Goal: Information Seeking & Learning: Learn about a topic

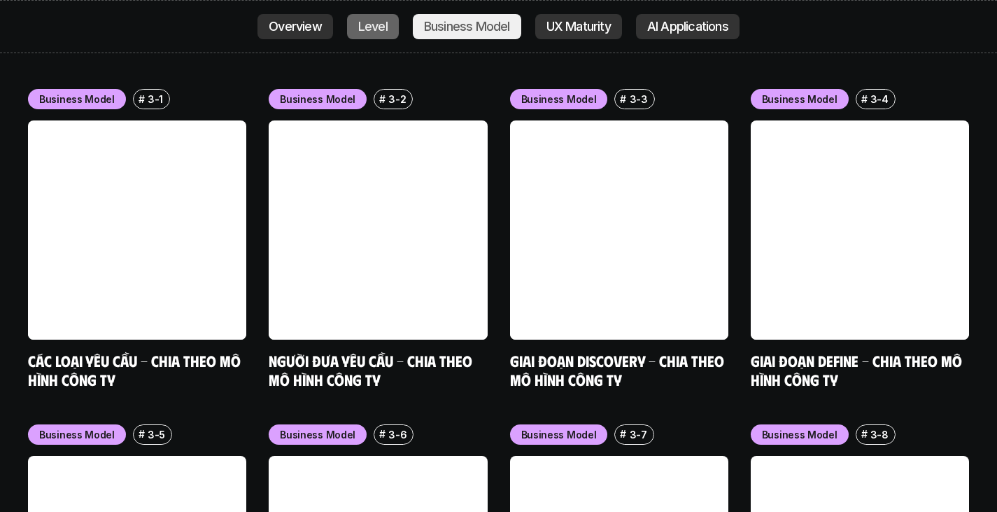
scroll to position [5715, 0]
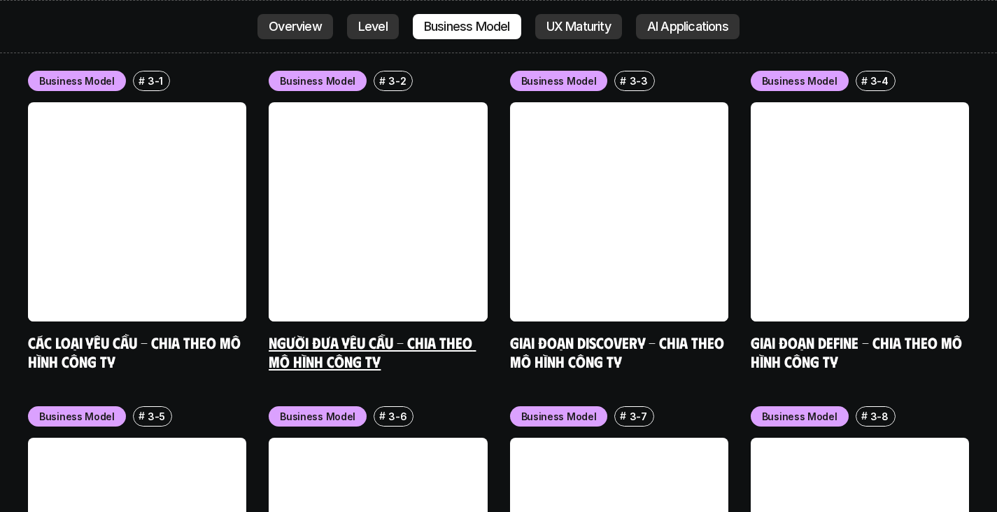
click at [375, 102] on link at bounding box center [378, 211] width 218 height 218
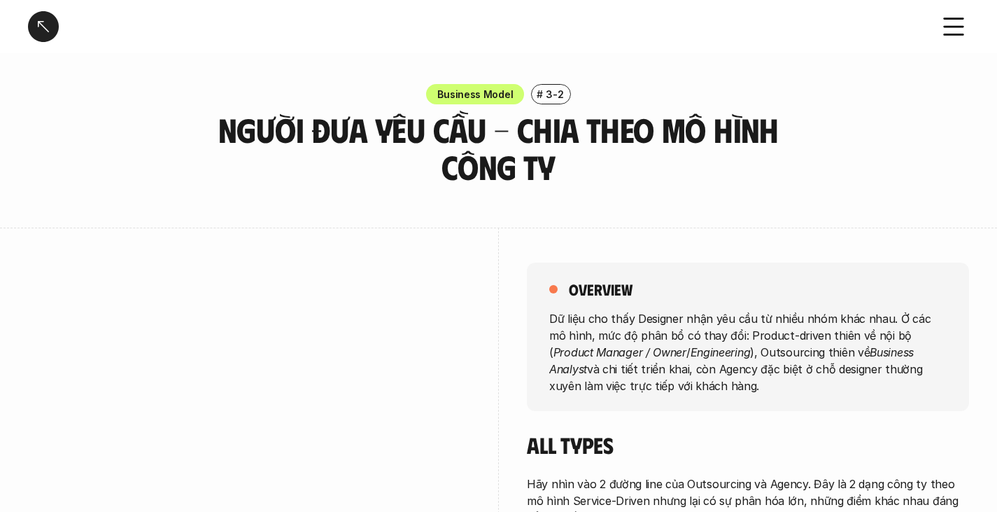
scroll to position [327, 0]
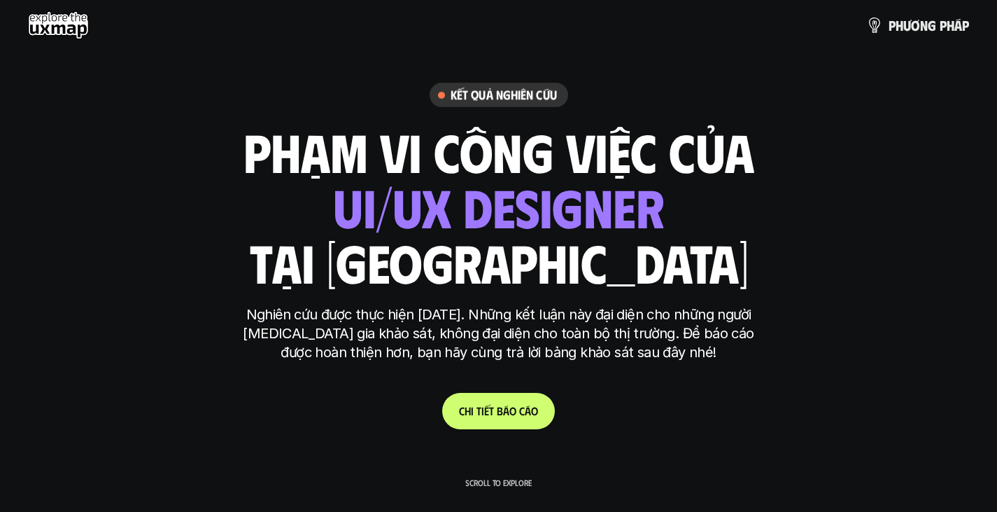
click at [530, 401] on link "C h i t i ế t b á o c á o" at bounding box center [498, 411] width 113 height 36
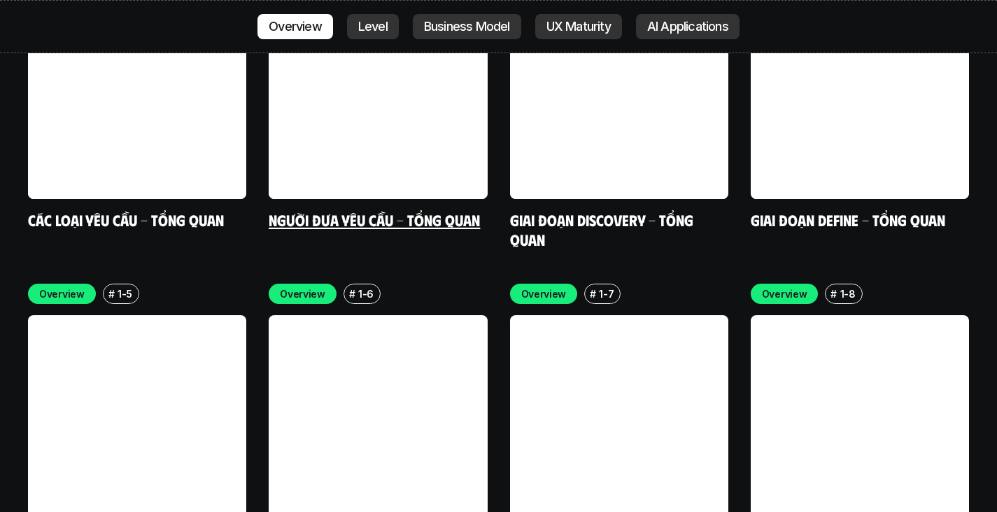
scroll to position [4165, 0]
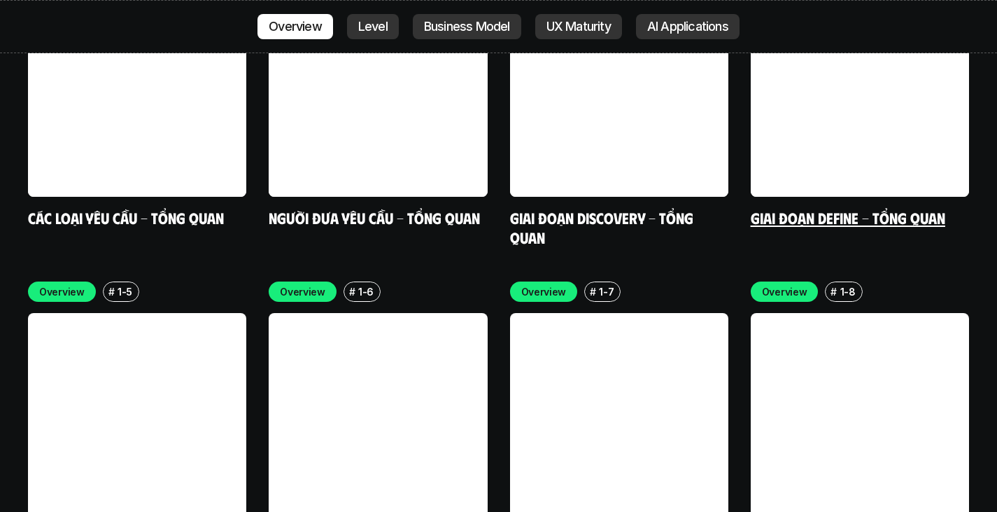
click at [854, 87] on link at bounding box center [860, 87] width 218 height 218
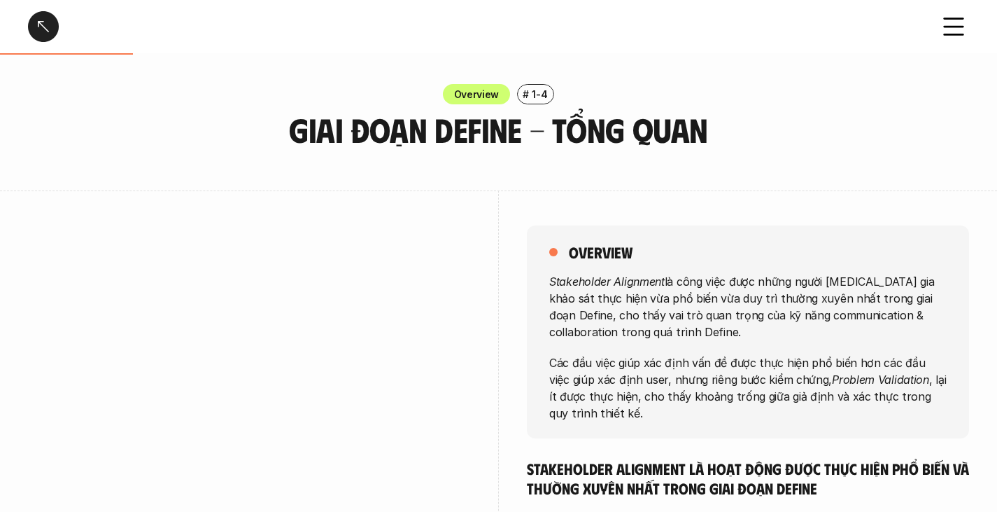
click at [40, 27] on div at bounding box center [43, 26] width 31 height 31
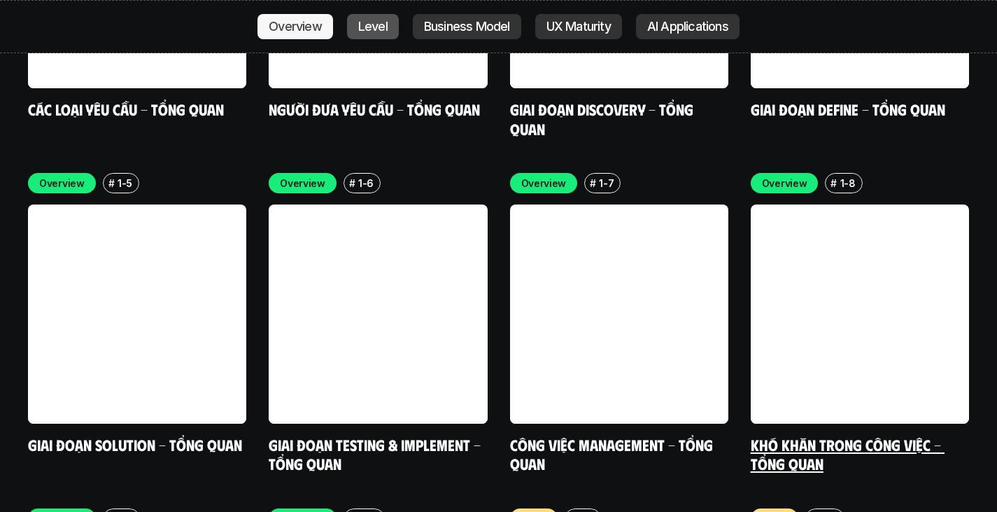
scroll to position [4114, 0]
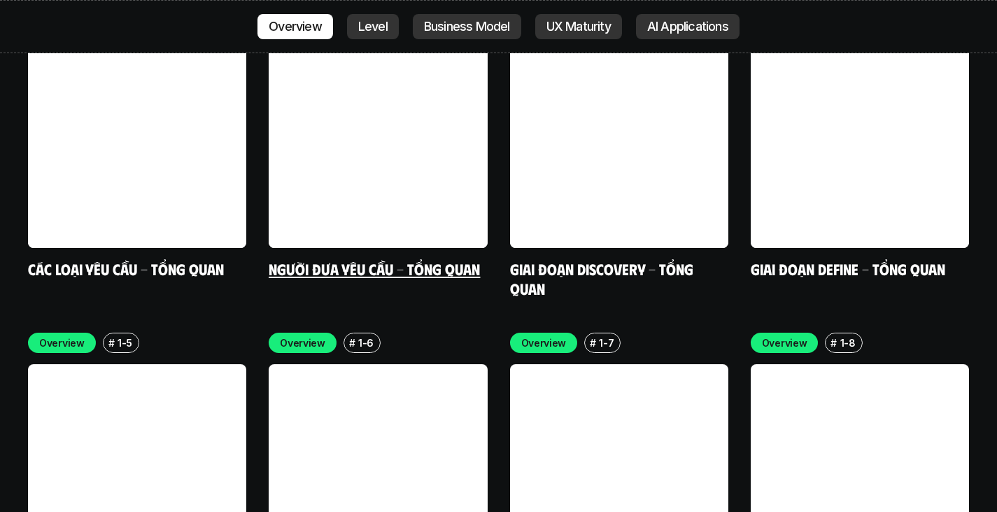
click at [363, 29] on link at bounding box center [378, 138] width 218 height 218
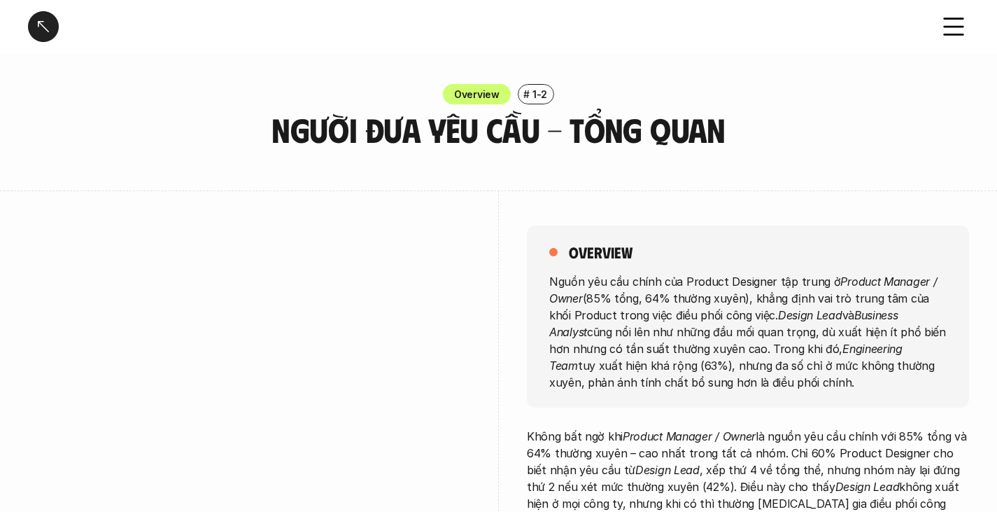
click at [47, 30] on div at bounding box center [43, 26] width 31 height 31
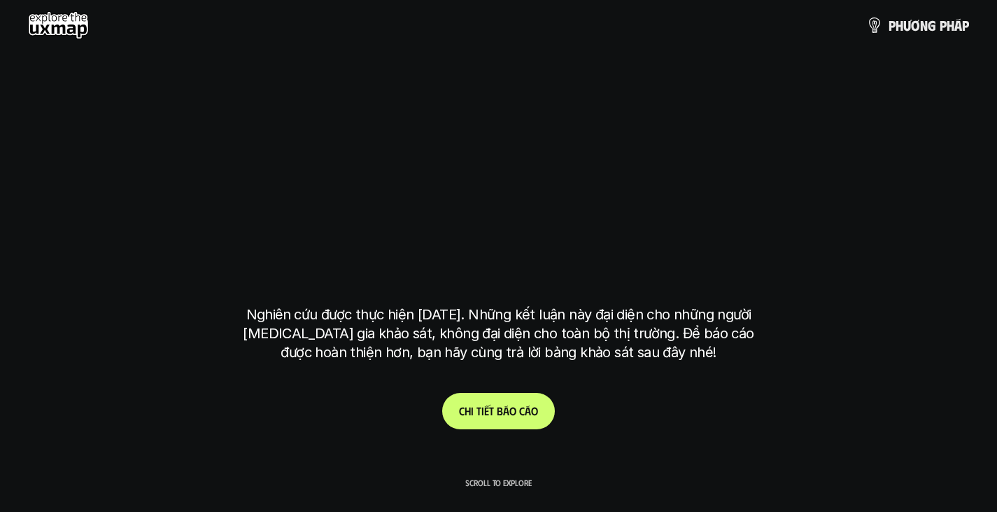
scroll to position [3951, 0]
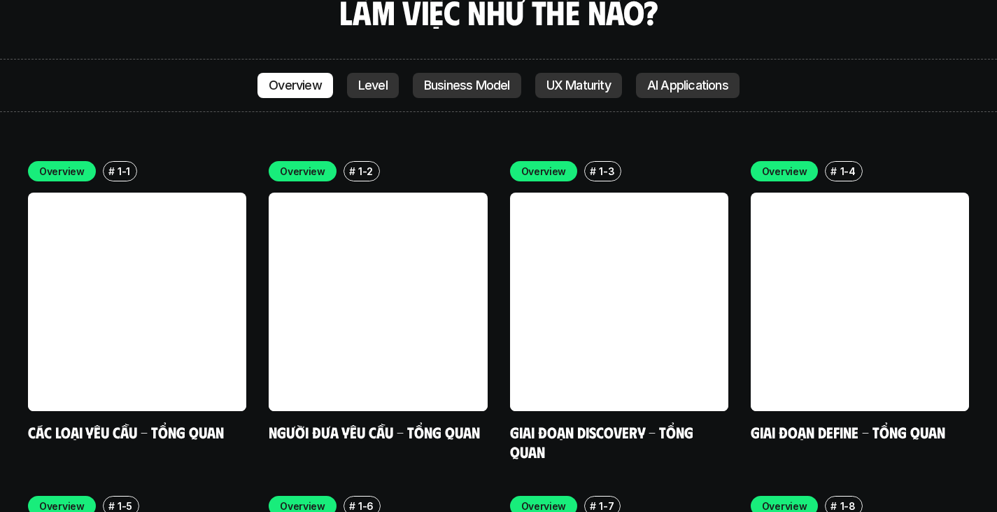
click at [367, 78] on p "Level" at bounding box center [372, 85] width 29 height 14
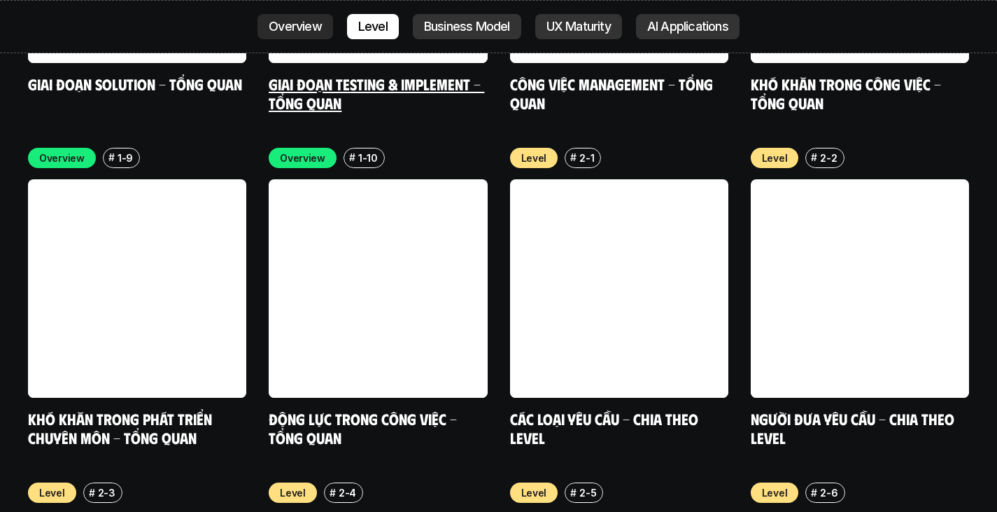
scroll to position [4634, 0]
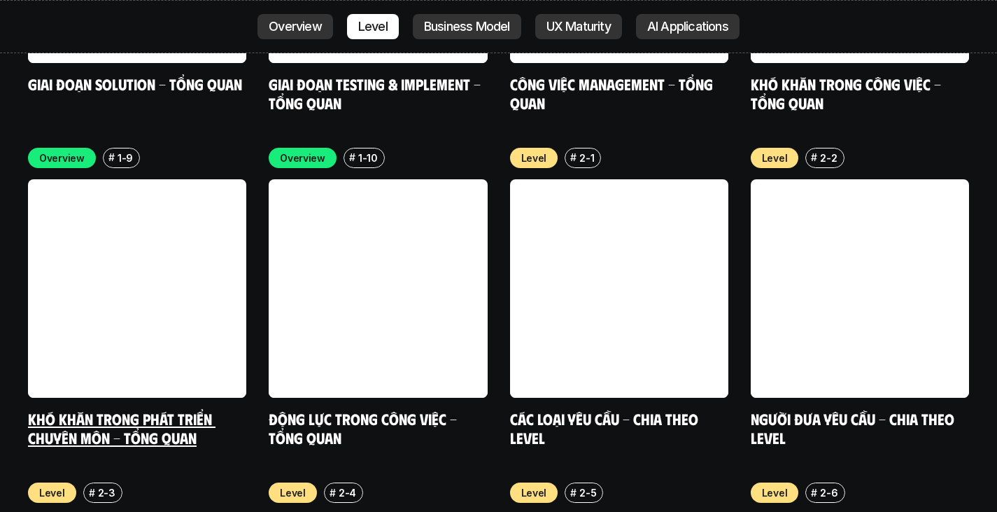
click at [110, 260] on link at bounding box center [137, 288] width 218 height 218
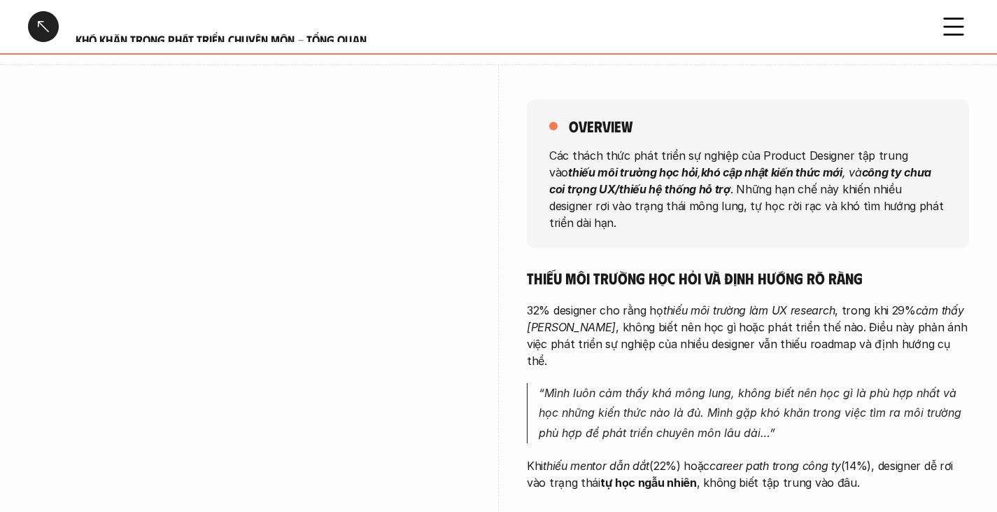
scroll to position [163, 0]
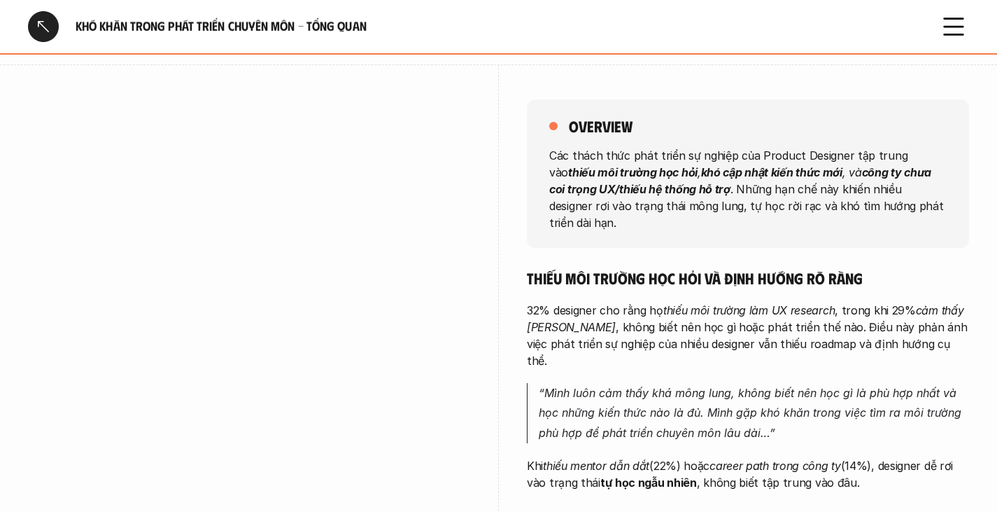
click at [41, 29] on div at bounding box center [43, 26] width 31 height 31
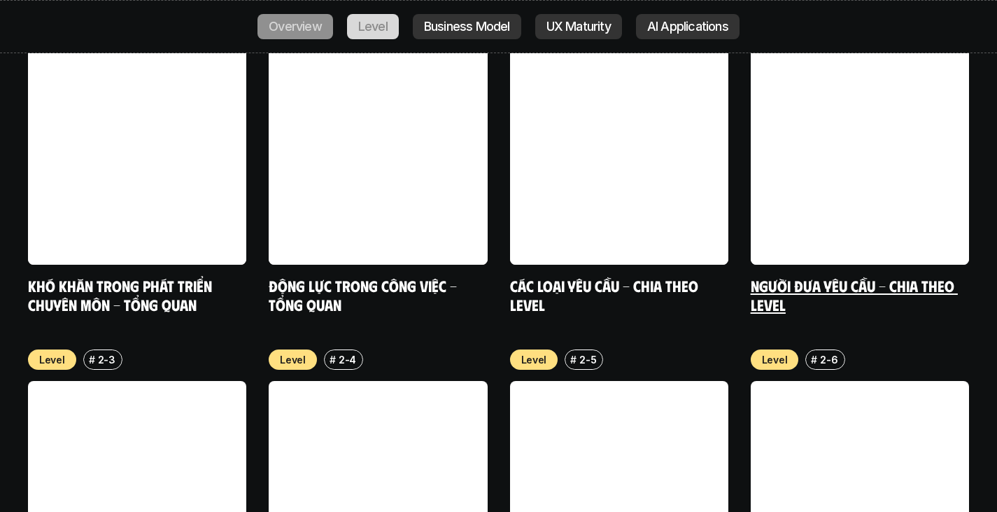
scroll to position [4767, 0]
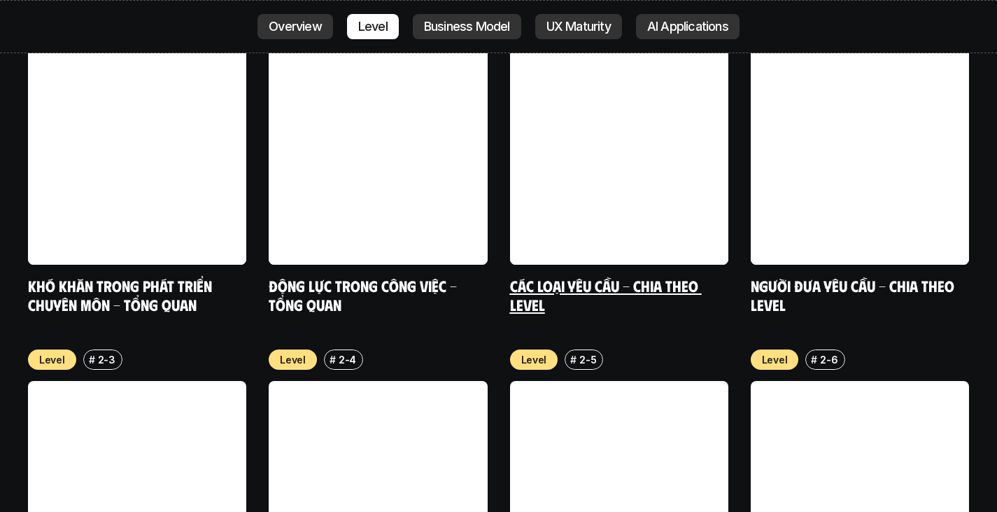
click at [670, 46] on link at bounding box center [619, 155] width 218 height 218
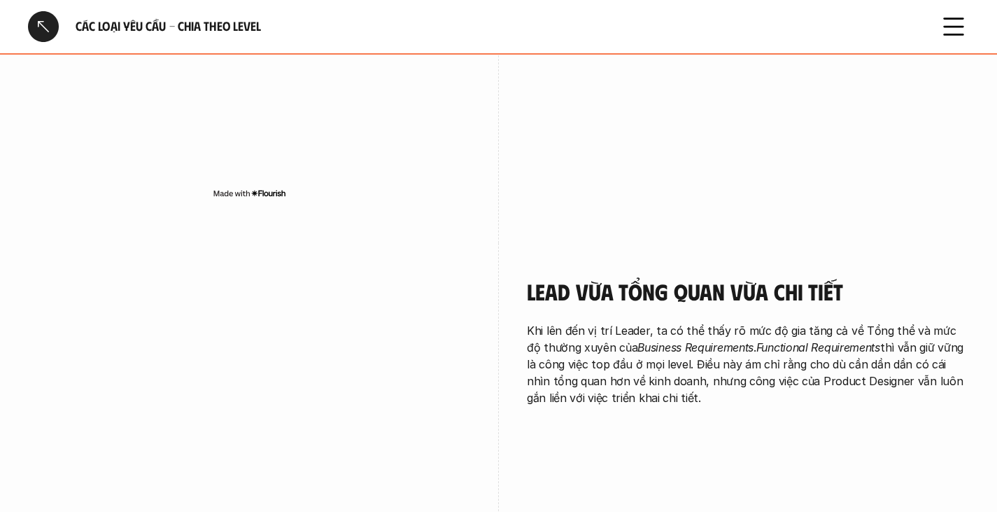
scroll to position [2123, 0]
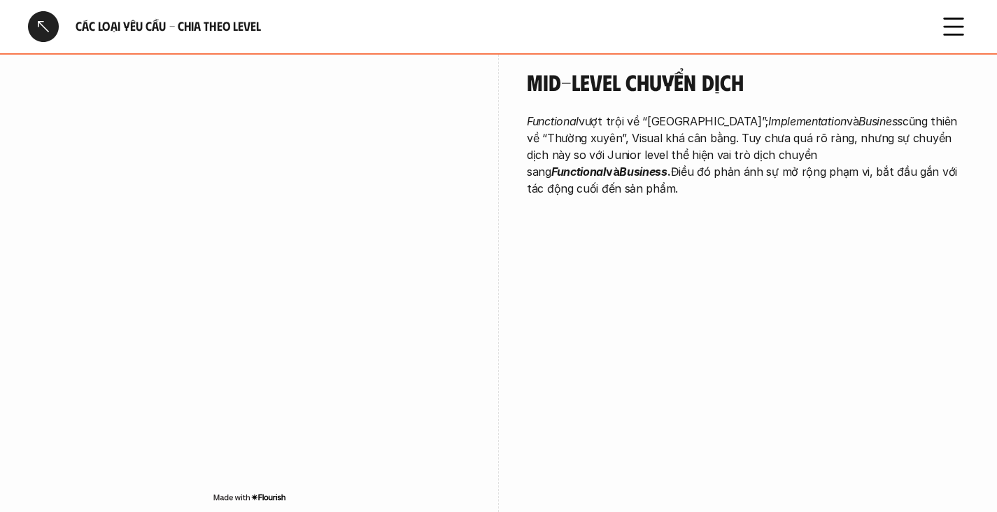
click at [41, 22] on div at bounding box center [43, 26] width 31 height 31
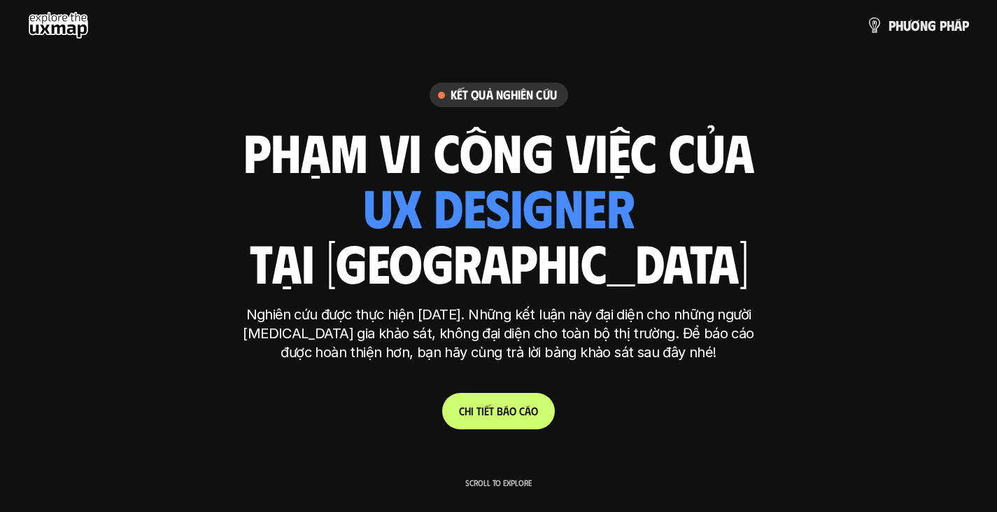
scroll to position [447, 0]
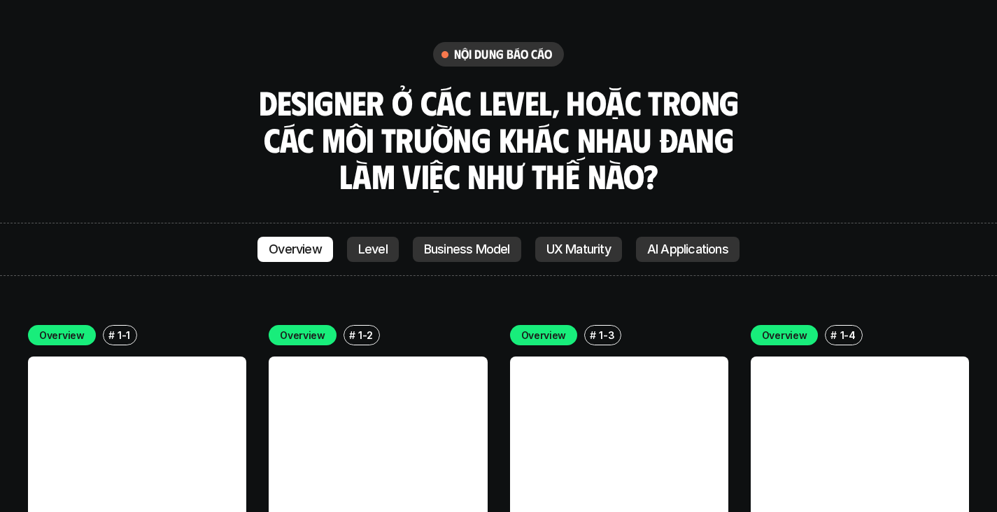
scroll to position [3624, 0]
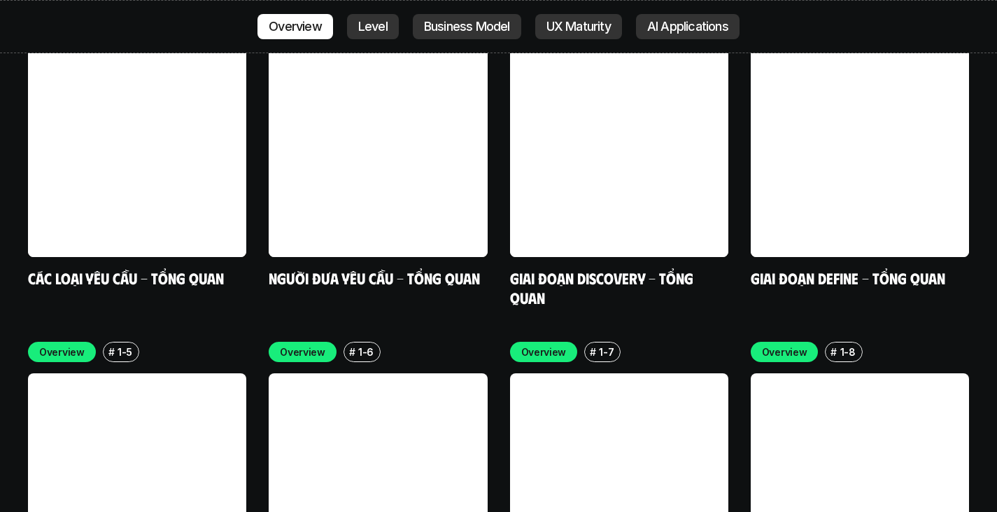
scroll to position [3941, 0]
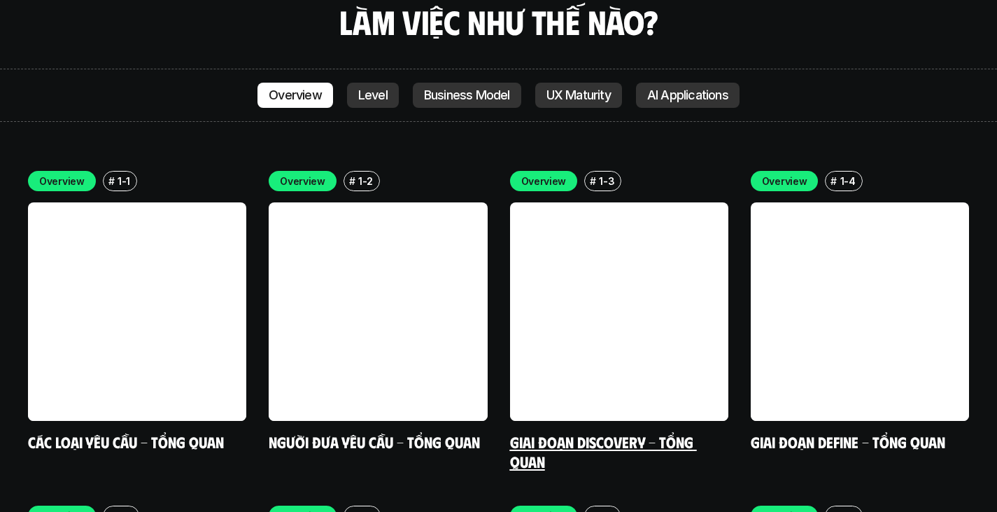
click at [630, 291] on link at bounding box center [619, 311] width 218 height 218
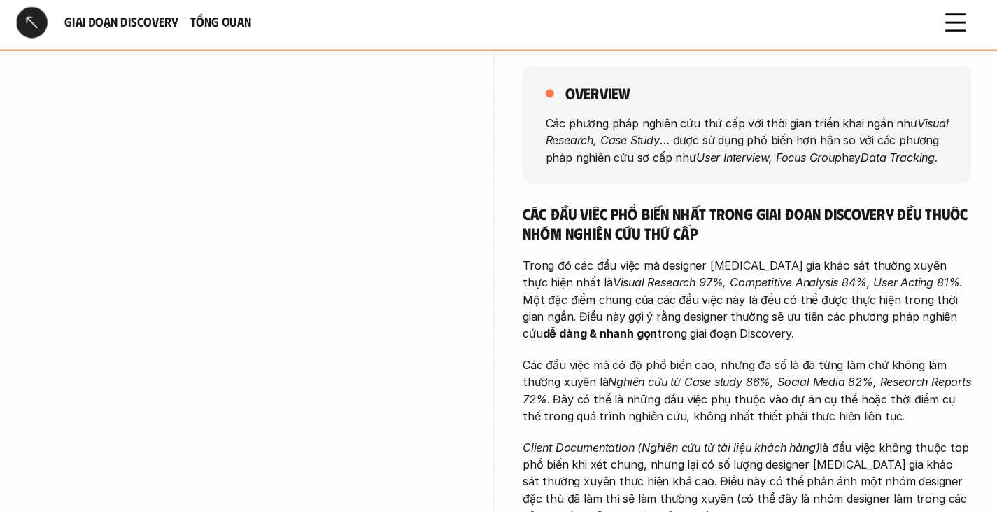
scroll to position [155, 0]
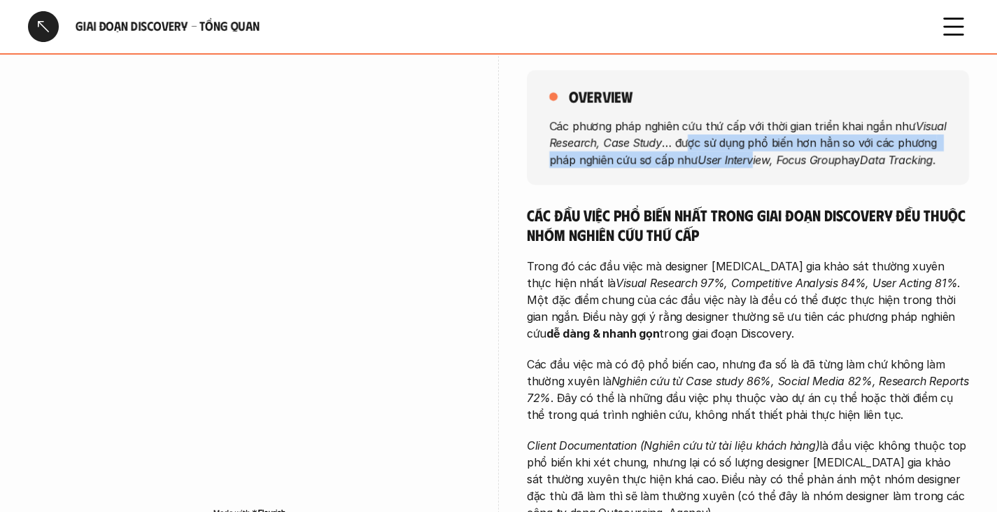
drag, startPoint x: 691, startPoint y: 146, endPoint x: 770, endPoint y: 164, distance: 81.8
click at [758, 163] on p "Các phương pháp nghiên cứu thứ cấp với thời gian triển khai ngắn như Visual Res…" at bounding box center [747, 142] width 397 height 50
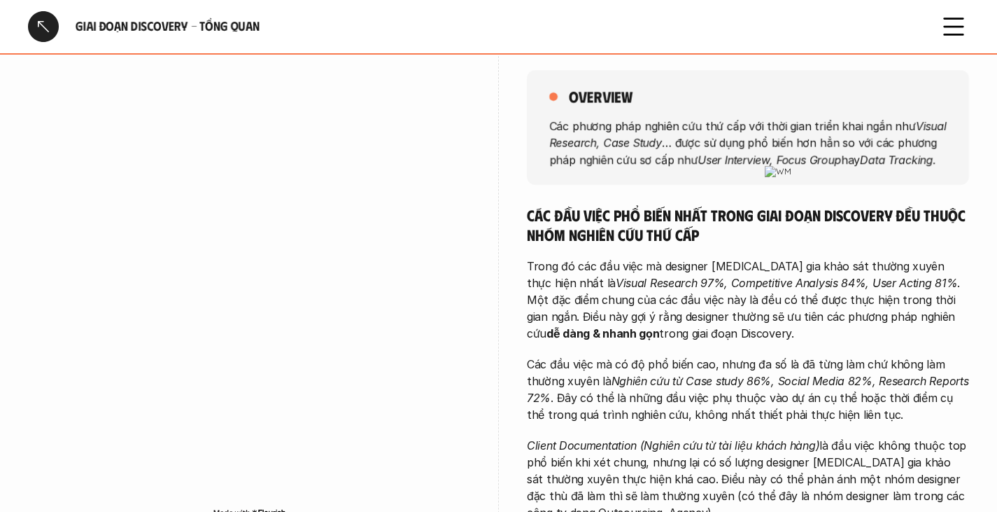
click at [770, 164] on em "User Interview, Focus Group" at bounding box center [769, 159] width 143 height 14
click at [744, 288] on em "Visual Research 97%, Competitive Analysis 84%, User Acting 81%" at bounding box center [787, 283] width 342 height 14
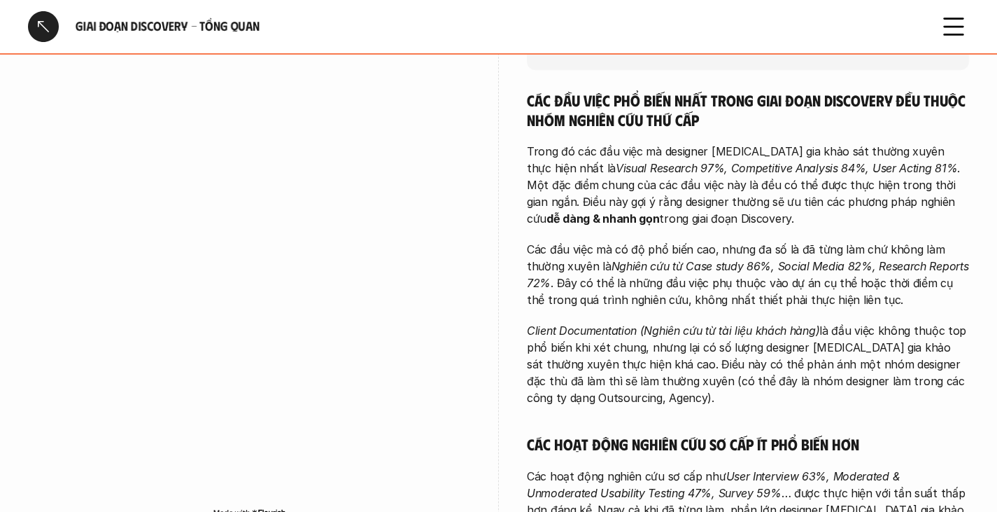
scroll to position [271, 0]
click at [947, 257] on p "Các đầu việc mà có độ phổ biến cao, nhưng đa số là đã từng làm chứ không làm th…" at bounding box center [748, 273] width 442 height 67
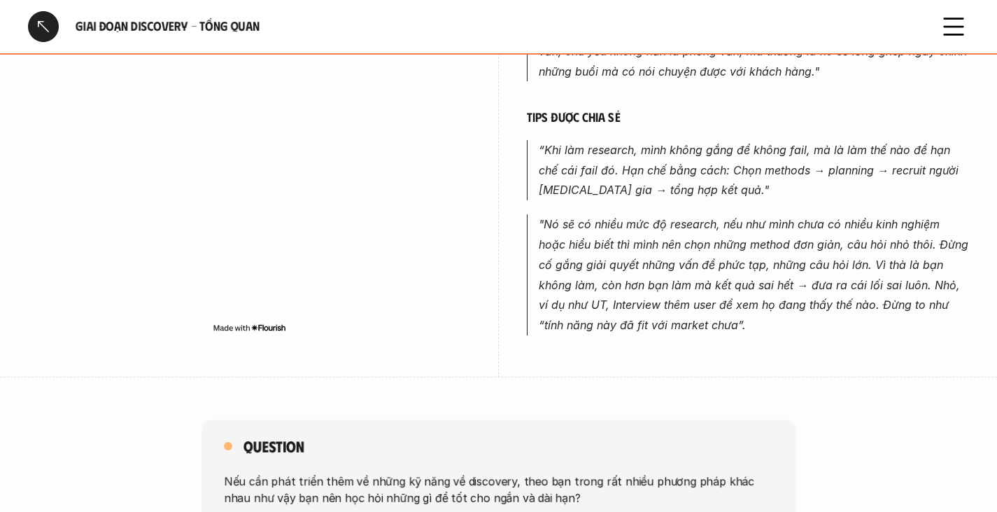
scroll to position [915, 0]
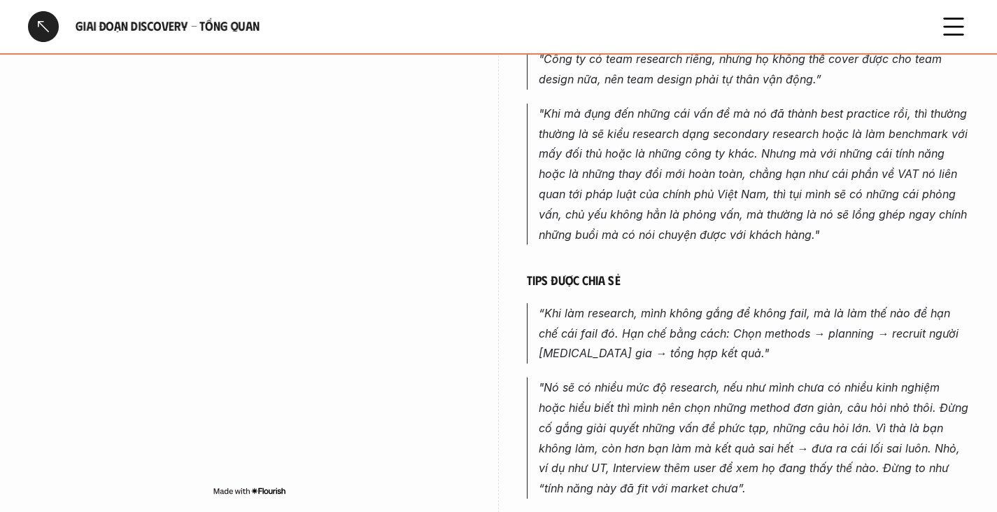
click at [43, 29] on div at bounding box center [43, 26] width 31 height 31
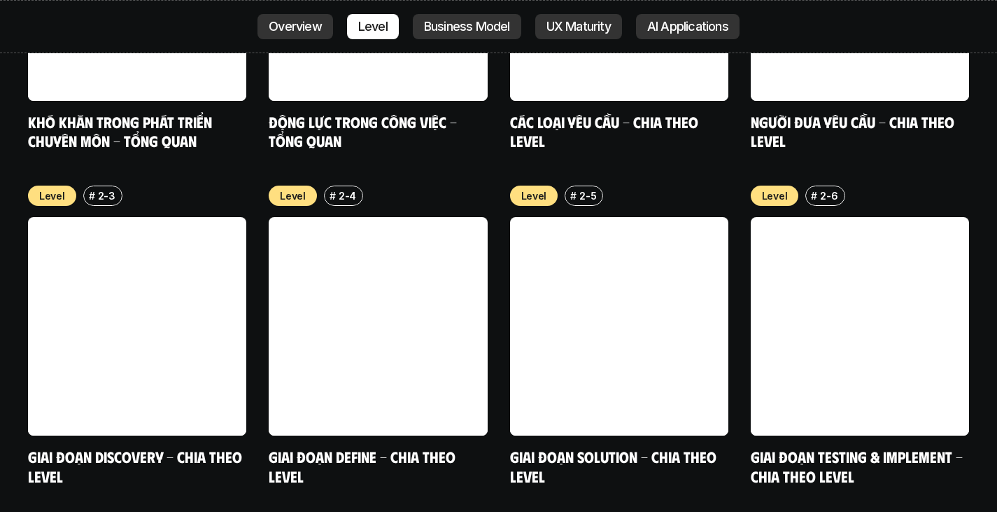
scroll to position [5257, 0]
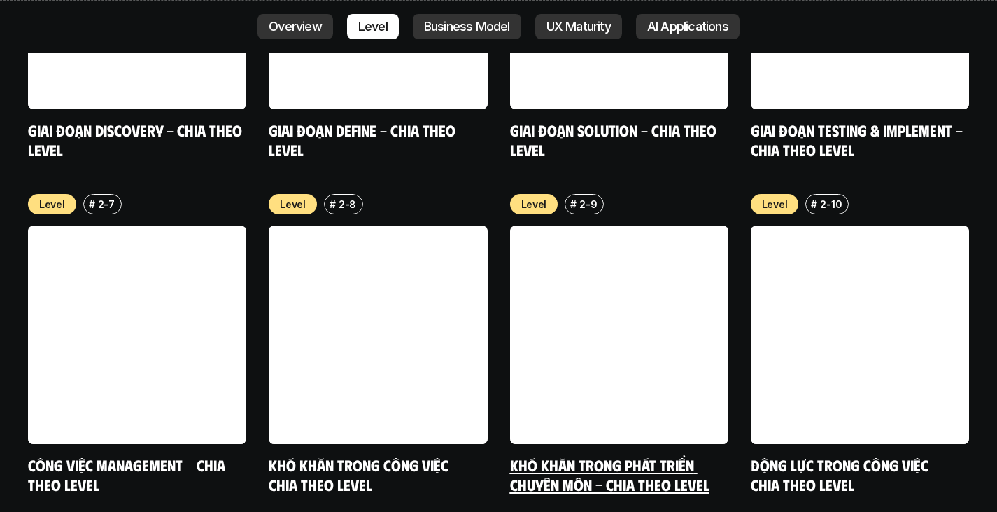
click at [629, 298] on link at bounding box center [619, 334] width 218 height 218
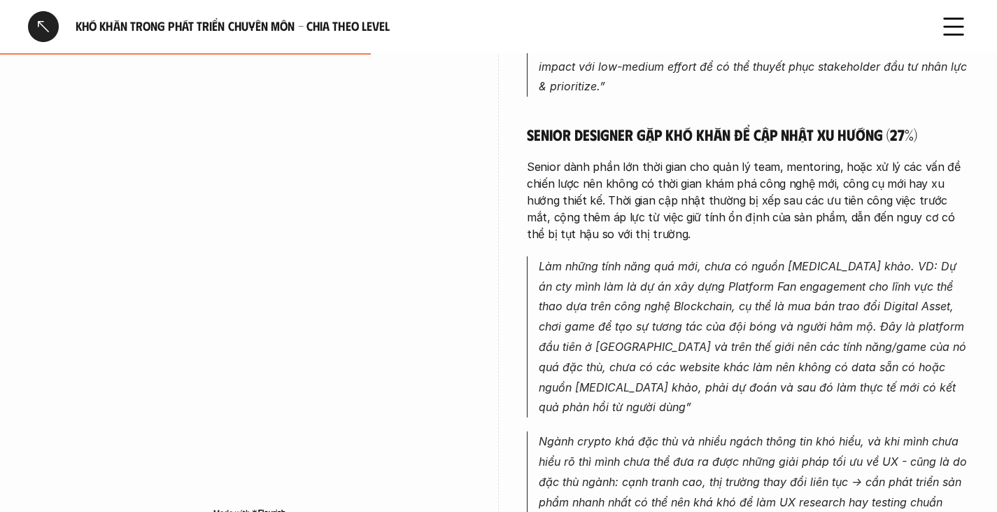
scroll to position [3592, 0]
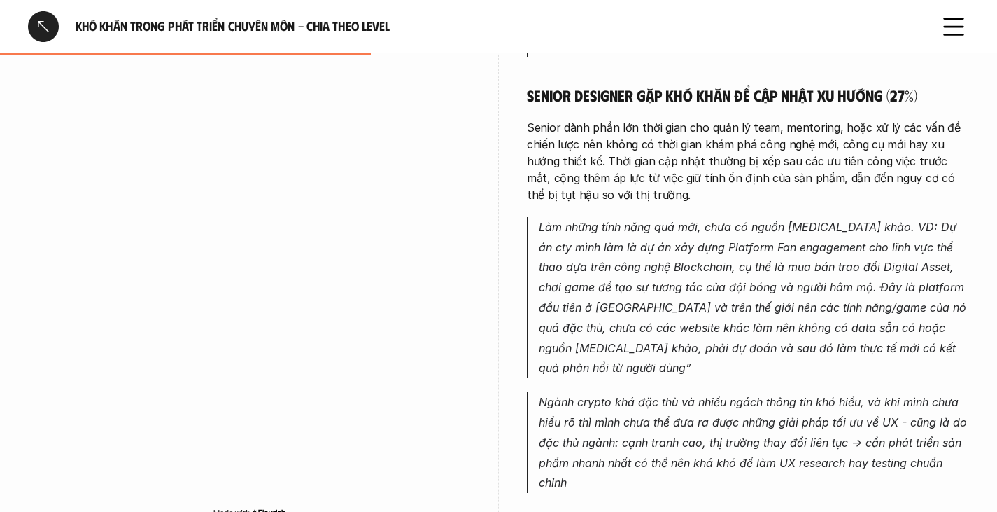
click at [929, 239] on p "Làm những tính năng quá mới, chưa có nguồn [MEDICAL_DATA] khảo. VD: Dự án cty m…" at bounding box center [754, 297] width 430 height 161
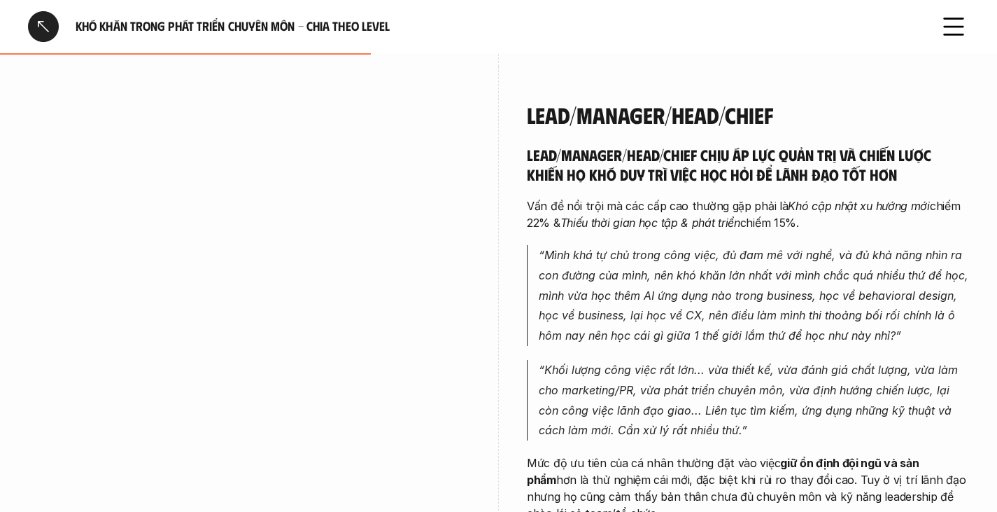
scroll to position [4207, 0]
click at [906, 359] on p "“Khối lượng công việc rất lớn... vừa thiết kế, vừa đánh giá chất lượng, vừa làm…" at bounding box center [754, 399] width 430 height 80
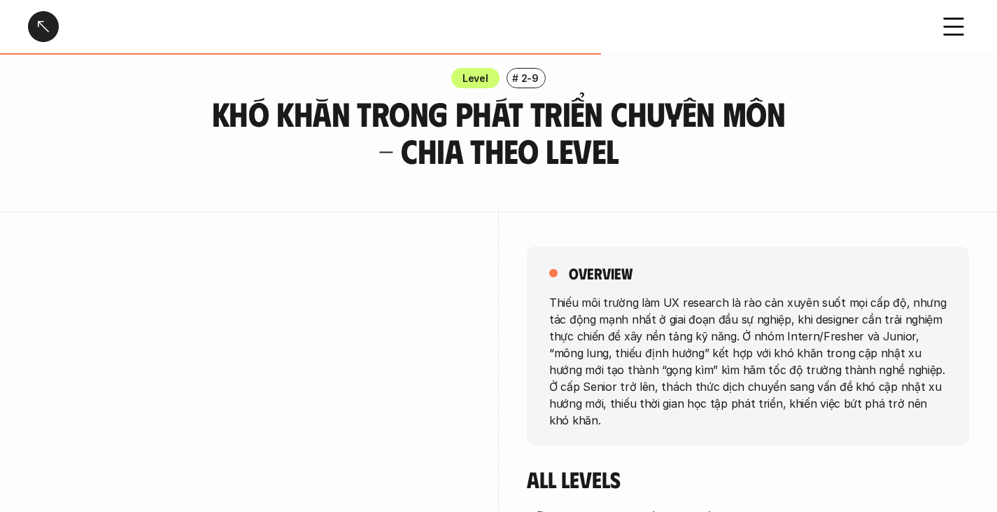
scroll to position [0, 0]
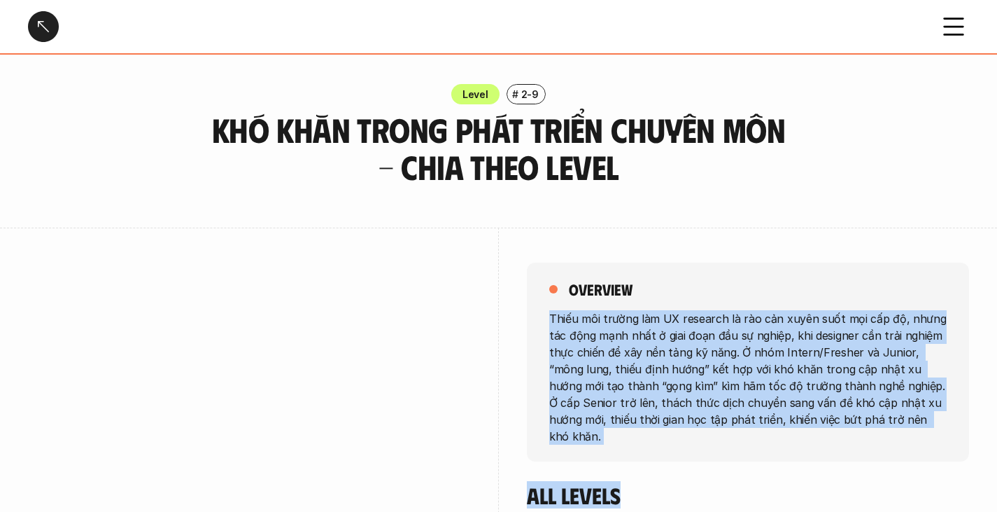
drag, startPoint x: 550, startPoint y: 318, endPoint x: 1007, endPoint y: 480, distance: 484.7
click at [741, 393] on p "Thiếu môi trường làm UX research là rào cản xuyên suốt mọi cấp độ, nhưng tác độ…" at bounding box center [747, 376] width 397 height 134
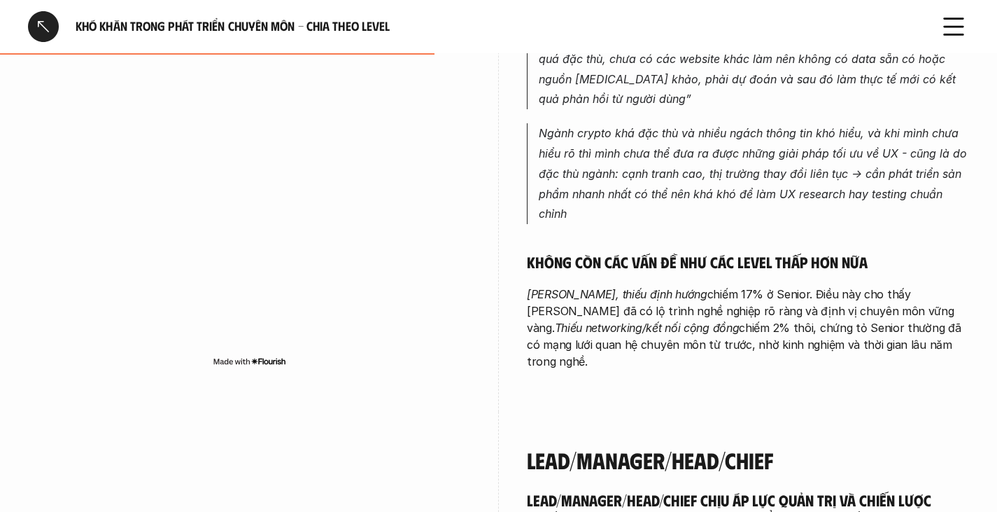
scroll to position [4082, 0]
